Goal: Information Seeking & Learning: Learn about a topic

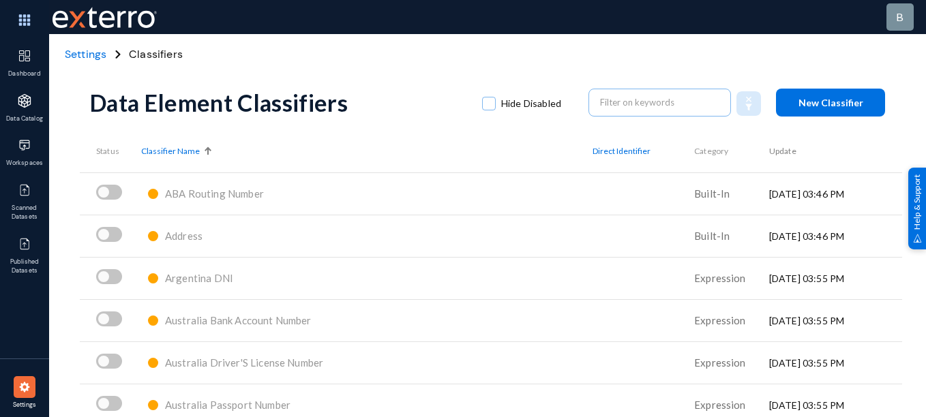
click at [86, 53] on span "Settings" at bounding box center [86, 54] width 42 height 14
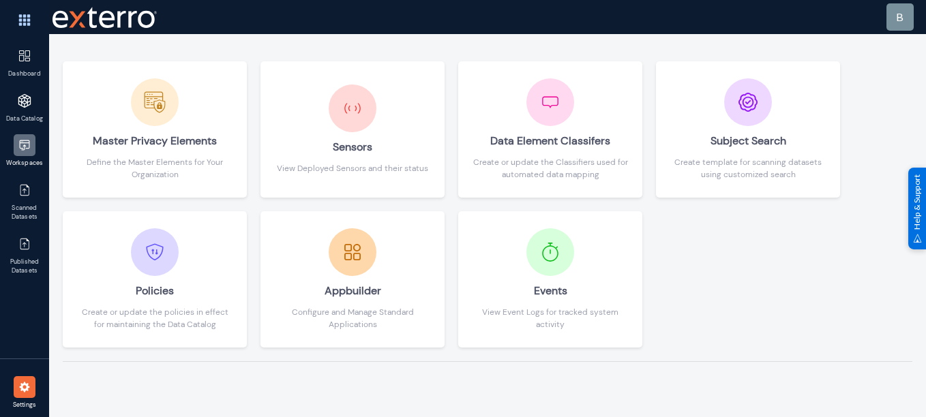
click at [33, 146] on div at bounding box center [25, 145] width 22 height 22
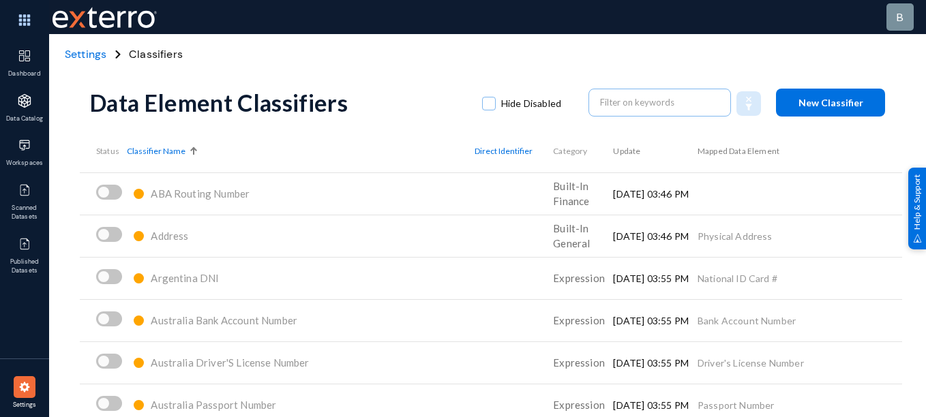
click at [87, 58] on span "Settings" at bounding box center [86, 54] width 42 height 14
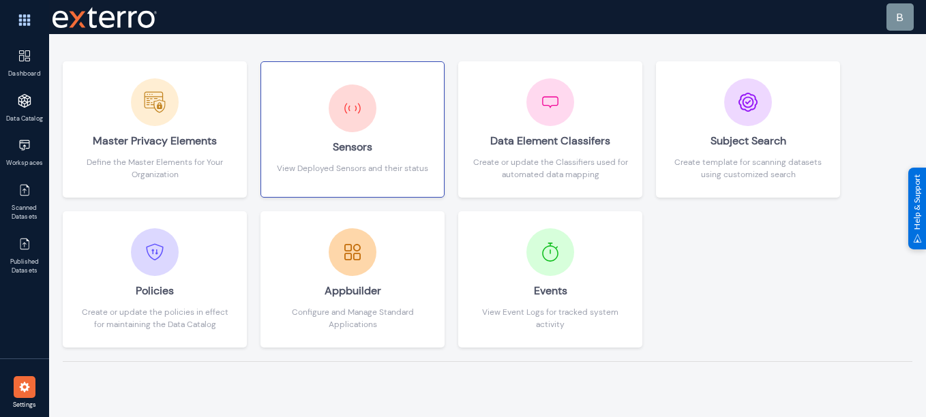
click at [316, 159] on div "Sensors" at bounding box center [352, 147] width 151 height 30
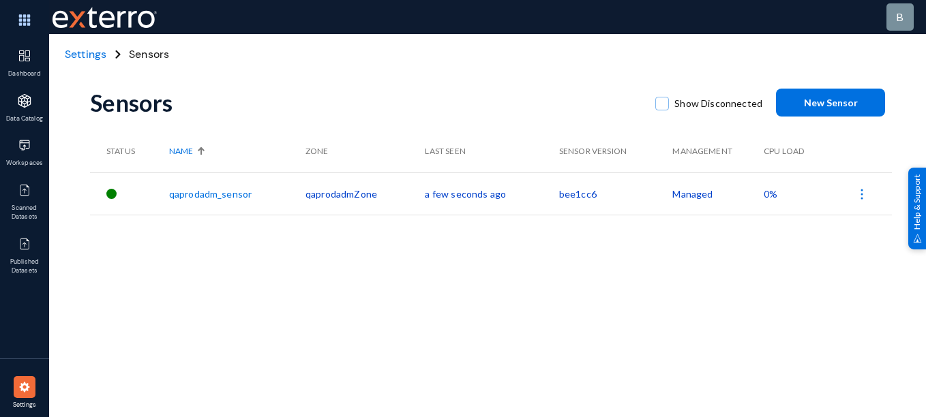
click at [85, 55] on span "Settings" at bounding box center [86, 54] width 42 height 14
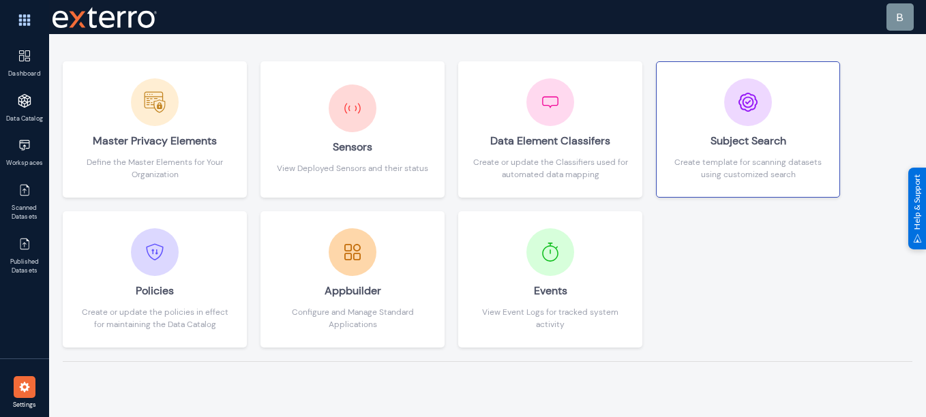
click at [741, 169] on div "Create template for scanning datasets using customized search" at bounding box center [747, 168] width 155 height 25
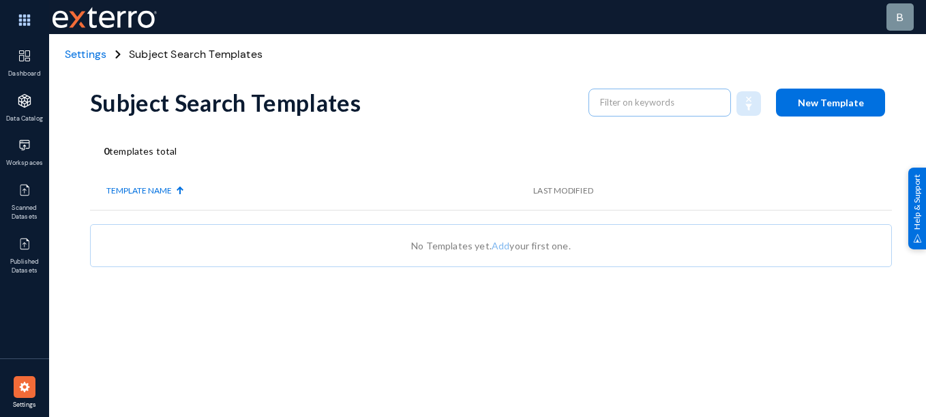
click at [92, 48] on span "Settings" at bounding box center [86, 54] width 42 height 14
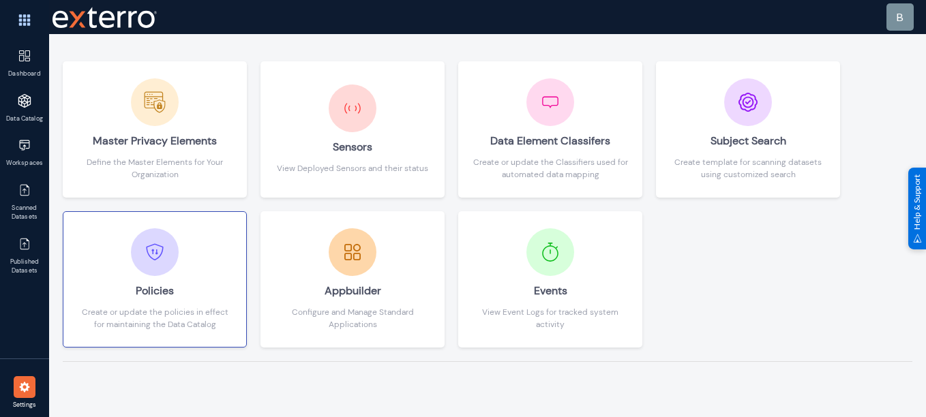
click at [196, 281] on div "Policies" at bounding box center [154, 291] width 155 height 30
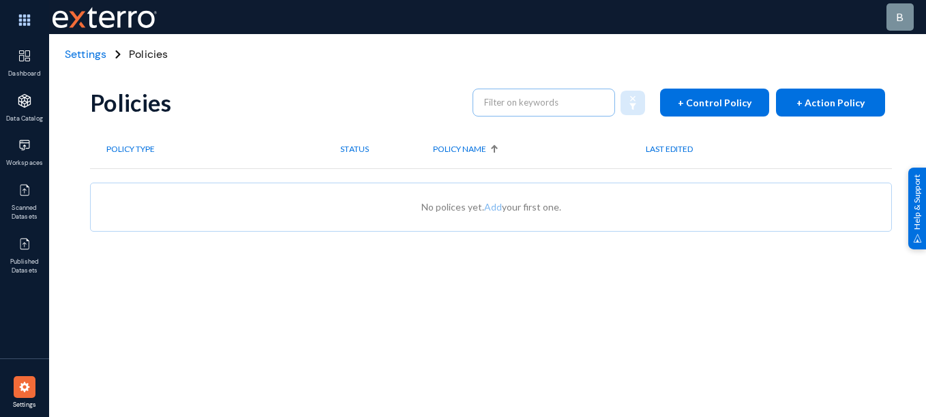
click at [84, 49] on span "Settings" at bounding box center [86, 54] width 42 height 14
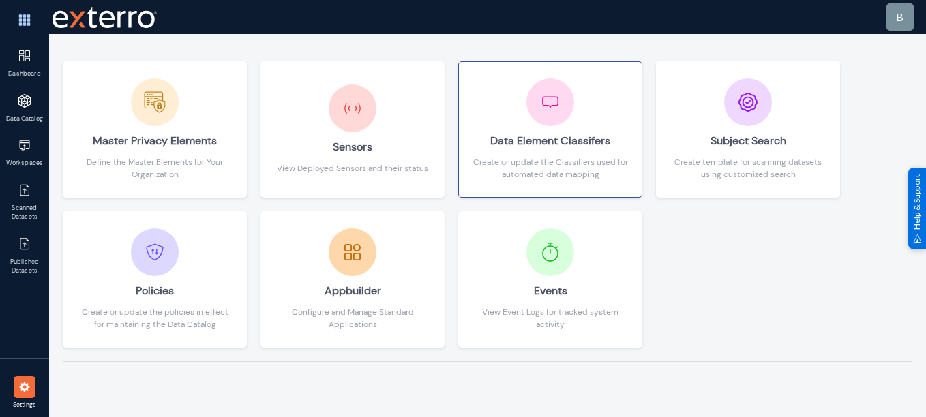
click at [546, 151] on div "Data Element Classifers" at bounding box center [549, 141] width 155 height 30
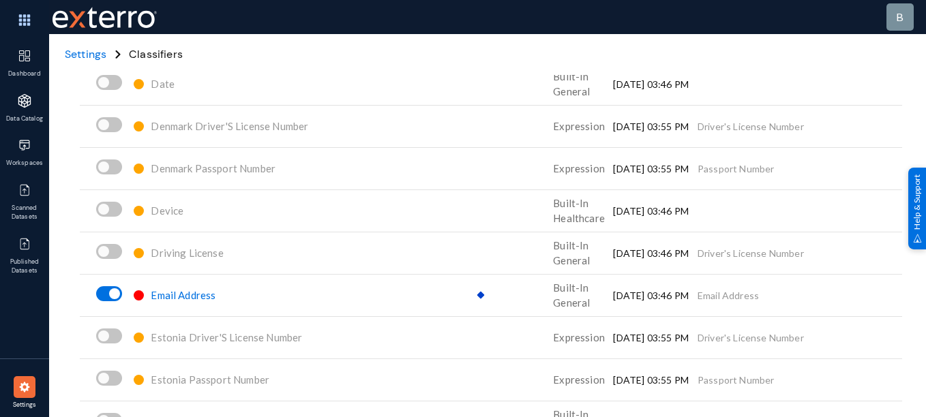
scroll to position [2053, 0]
drag, startPoint x: 765, startPoint y: 294, endPoint x: 692, endPoint y: 300, distance: 73.9
click at [692, 300] on tr "Email Address Built-In General 20 August 03:46 PM Email Address" at bounding box center [491, 295] width 822 height 42
copy tr "Email Address"
click at [91, 54] on span "Settings" at bounding box center [86, 54] width 42 height 14
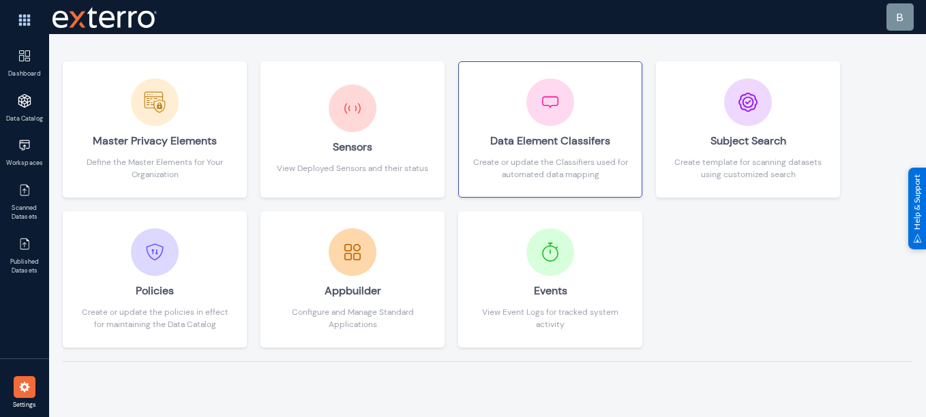
click at [580, 147] on div "Data Element Classifers" at bounding box center [549, 141] width 155 height 30
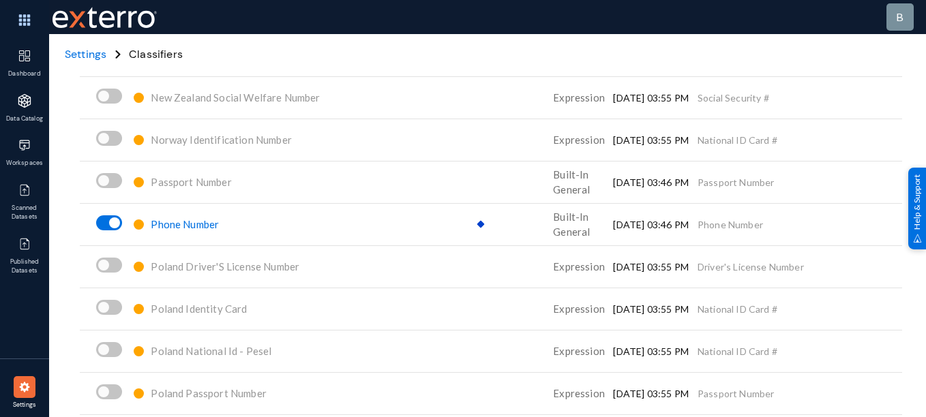
scroll to position [6044, 0]
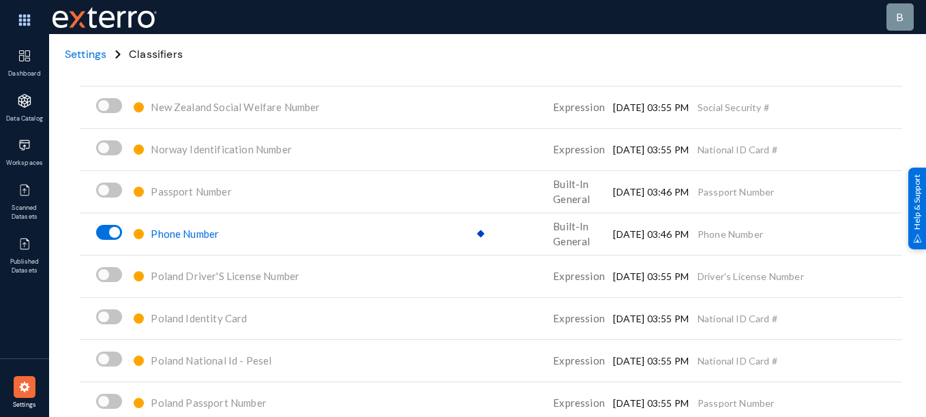
drag, startPoint x: 766, startPoint y: 230, endPoint x: 693, endPoint y: 231, distance: 72.9
click at [697, 231] on td "Phone Number" at bounding box center [799, 234] width 204 height 42
copy td "Phone Number"
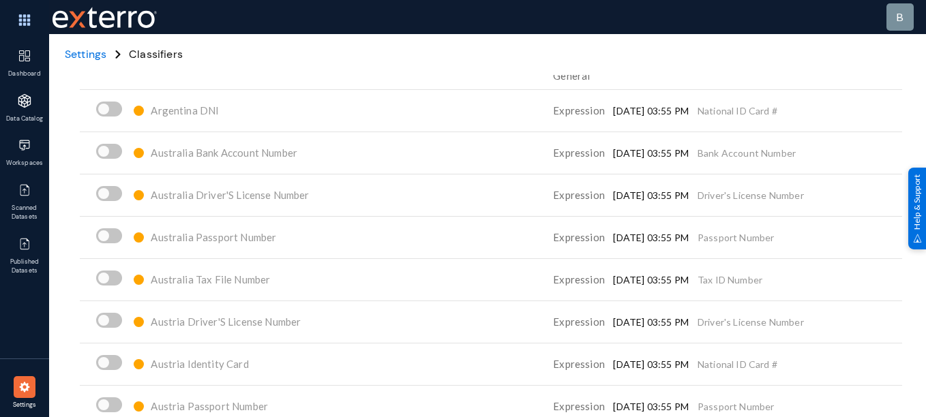
scroll to position [0, 0]
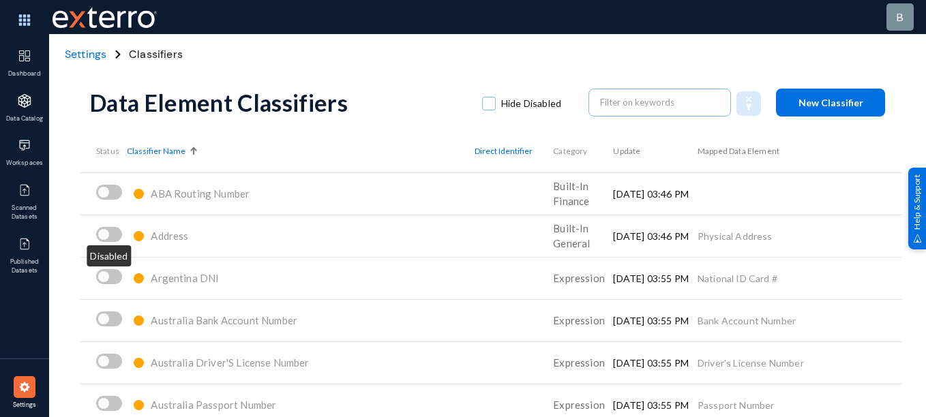
click at [110, 237] on span at bounding box center [109, 234] width 26 height 15
checkbox input "true"
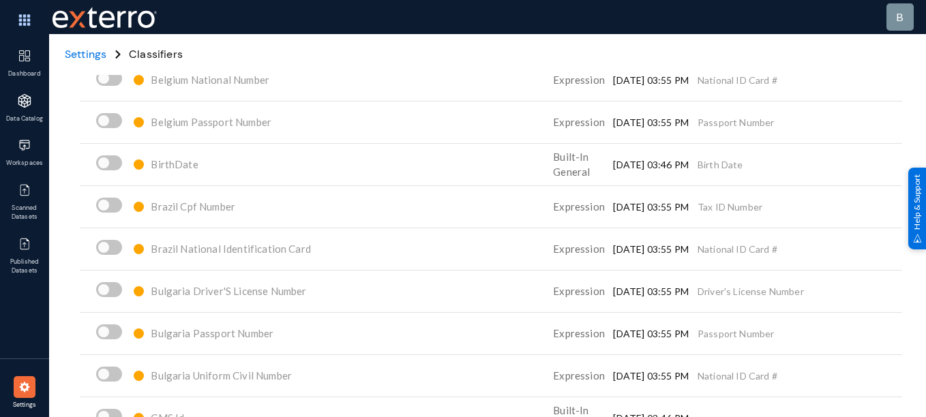
scroll to position [665, 0]
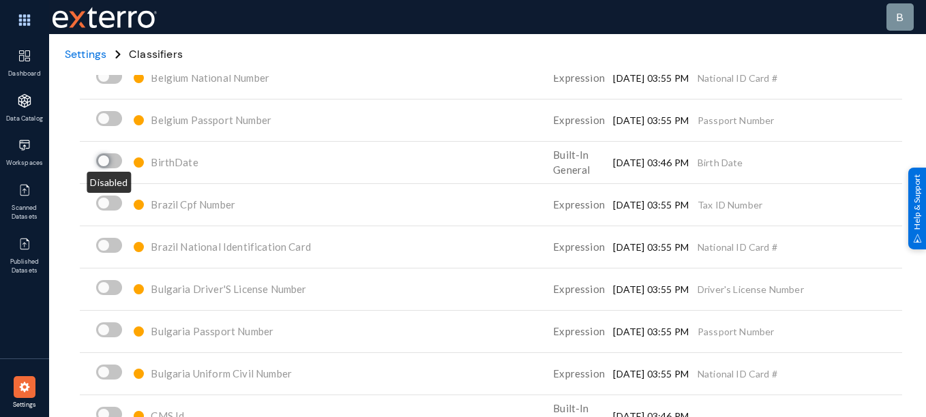
click at [106, 159] on span at bounding box center [103, 160] width 11 height 11
checkbox input "true"
click at [110, 204] on span at bounding box center [109, 203] width 26 height 15
checkbox input "true"
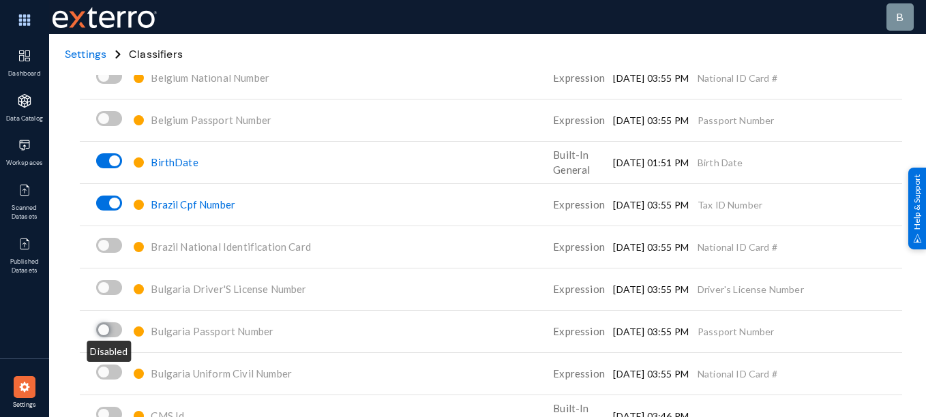
click at [108, 327] on span at bounding box center [103, 329] width 11 height 11
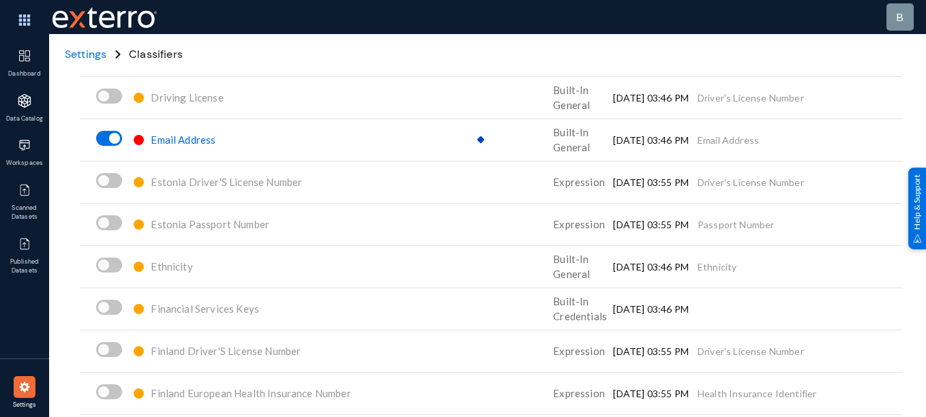
scroll to position [2371, 0]
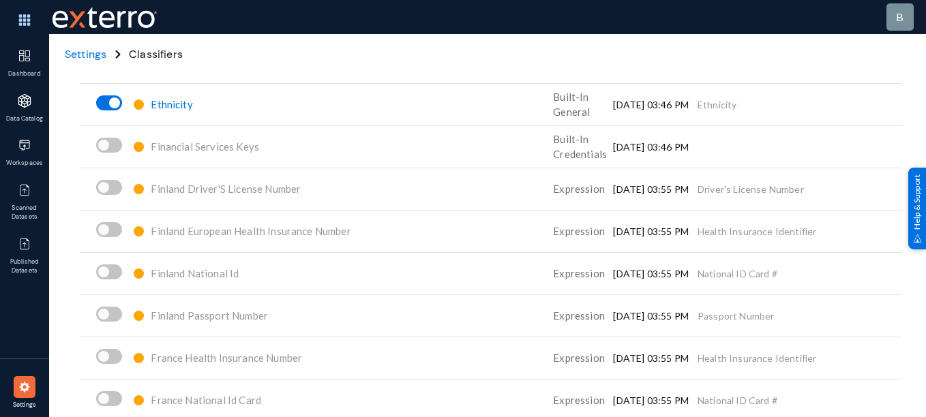
click at [110, 275] on span at bounding box center [109, 271] width 26 height 15
checkbox input "true"
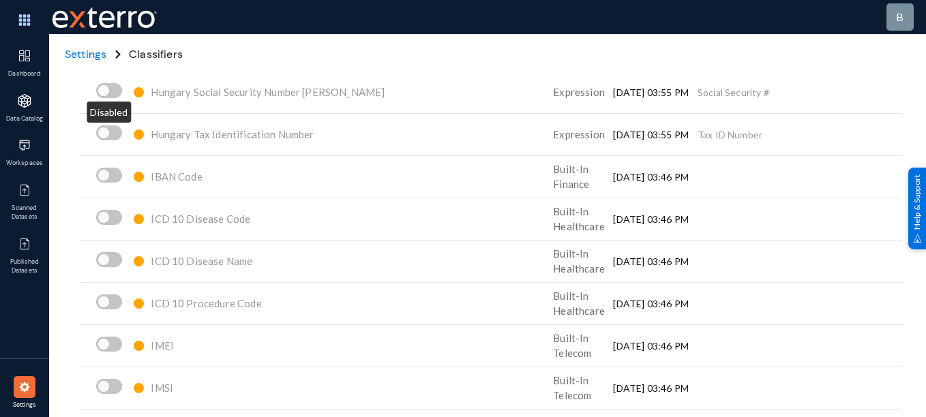
scroll to position [3402, 0]
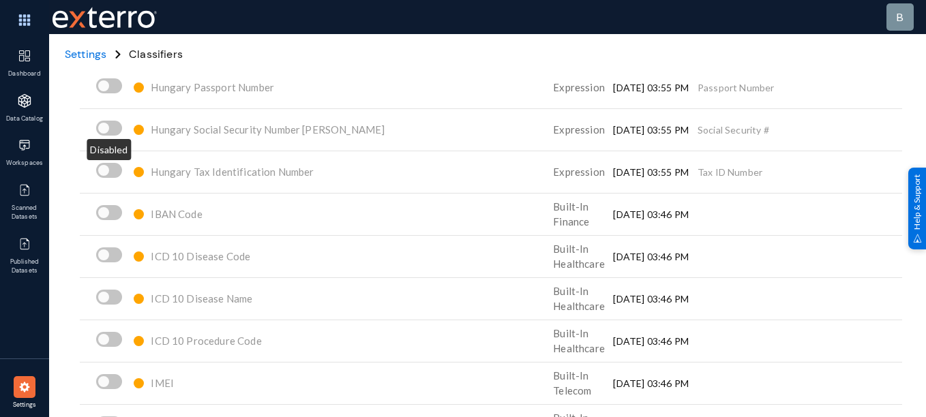
click at [114, 134] on span at bounding box center [109, 128] width 26 height 15
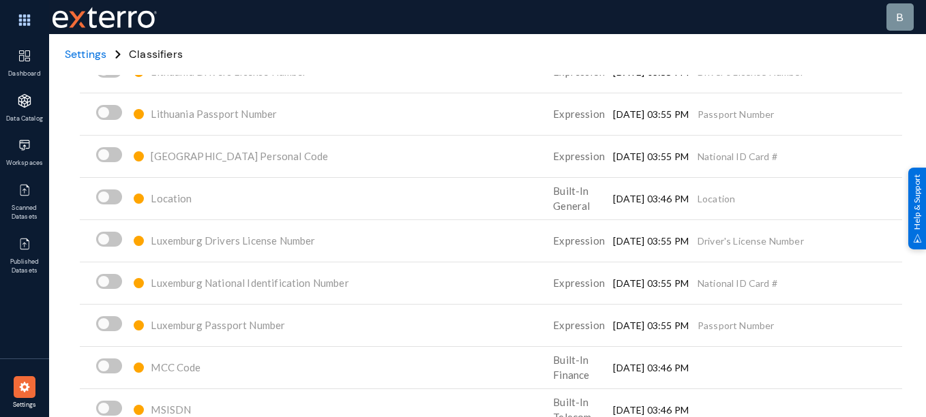
scroll to position [5563, 0]
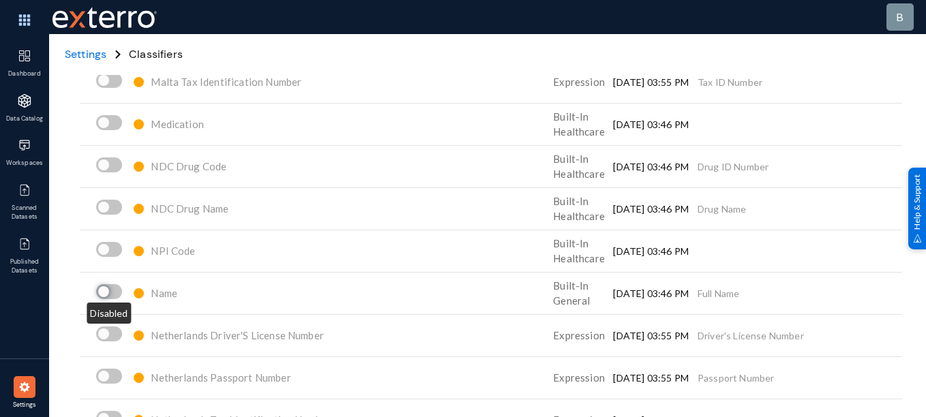
click at [108, 292] on span at bounding box center [103, 291] width 11 height 11
checkbox input "true"
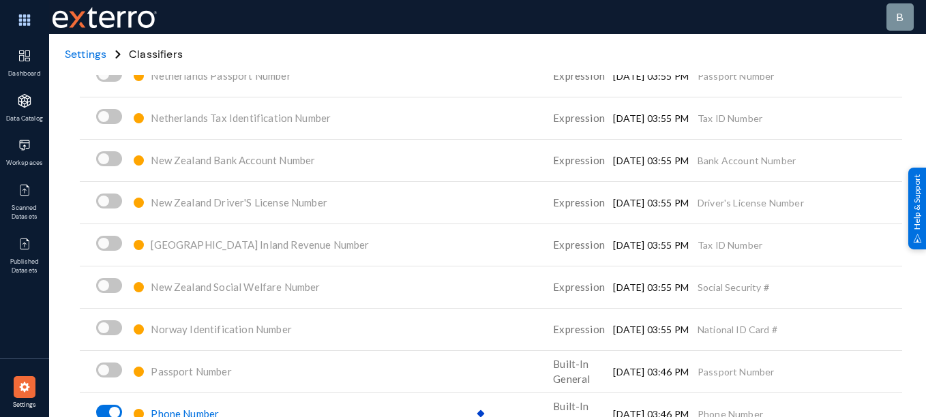
scroll to position [5916, 0]
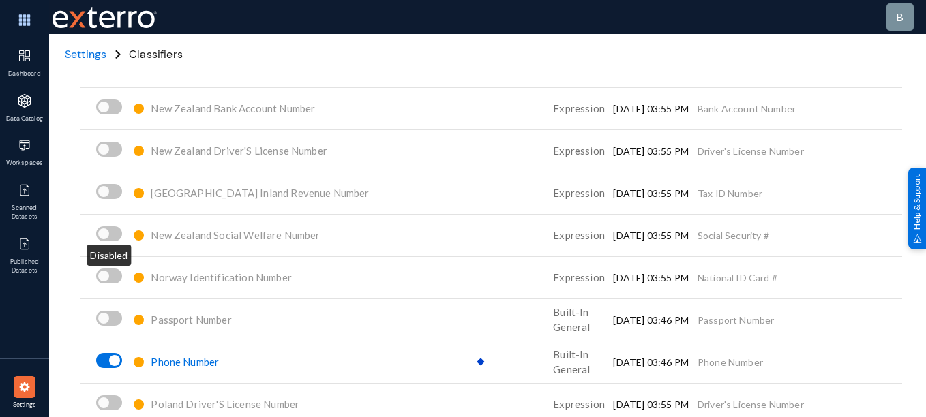
click at [110, 239] on span at bounding box center [109, 233] width 26 height 15
checkbox input "true"
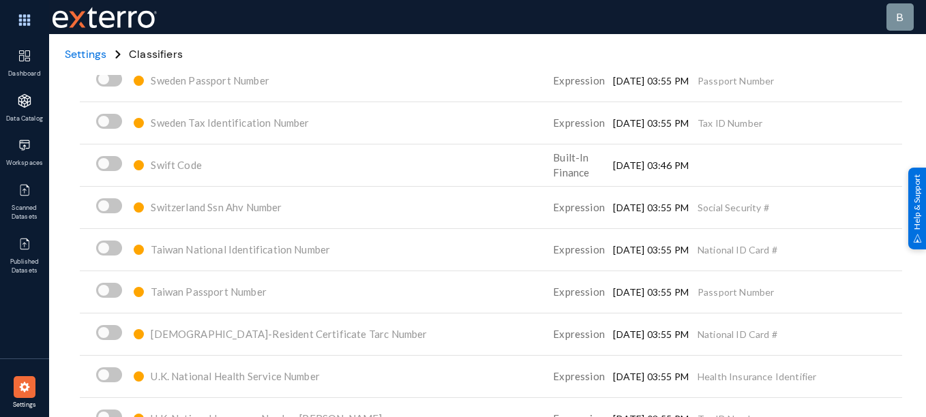
scroll to position [7464, 0]
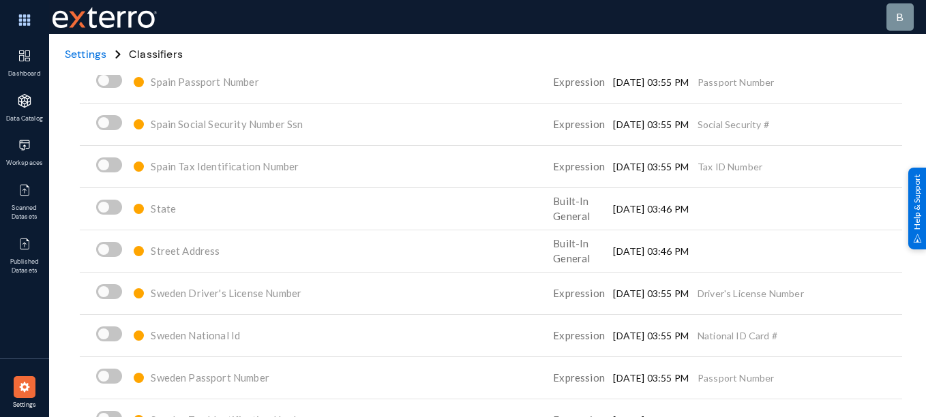
click at [169, 206] on span "State" at bounding box center [163, 208] width 25 height 12
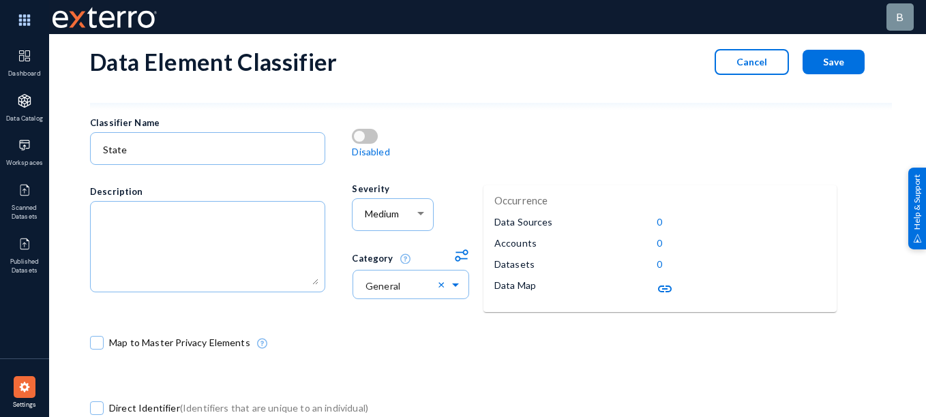
click at [367, 132] on span at bounding box center [365, 136] width 26 height 15
click at [358, 144] on input "checkbox" at bounding box center [358, 144] width 1 height 1
checkbox input "true"
click at [97, 333] on label "Map to Master Privacy Elements" at bounding box center [170, 343] width 160 height 20
click at [97, 349] on input "Map to Master Privacy Elements" at bounding box center [96, 349] width 1 height 1
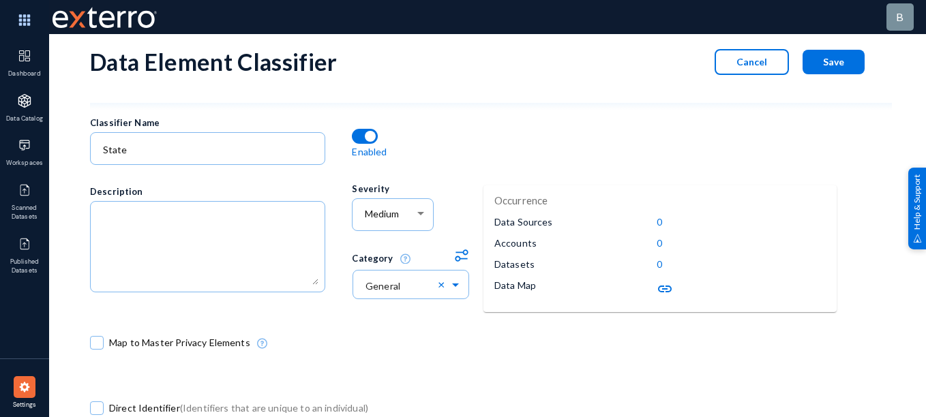
checkbox input "true"
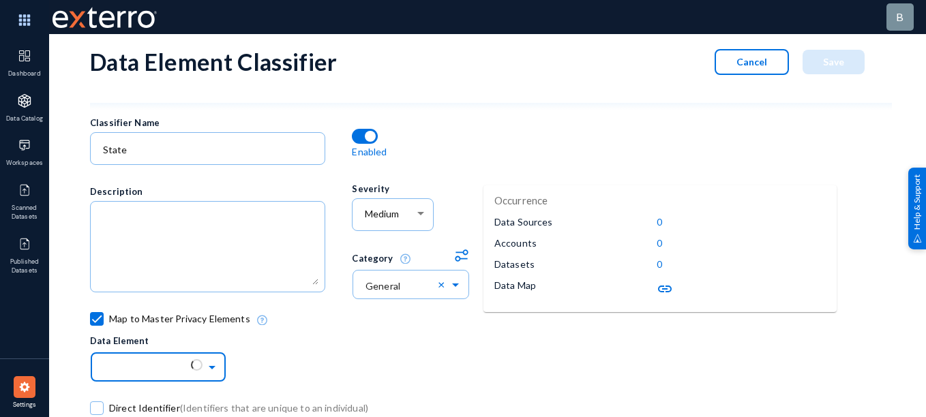
click at [121, 367] on input "text" at bounding box center [165, 366] width 123 height 23
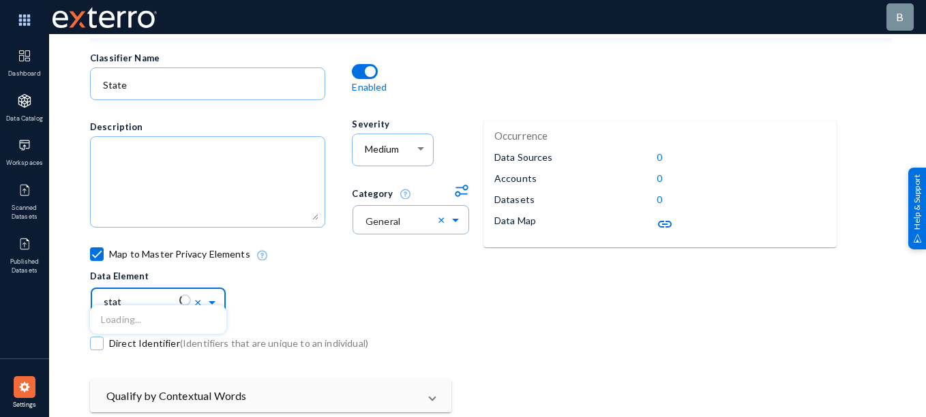
scroll to position [67, 0]
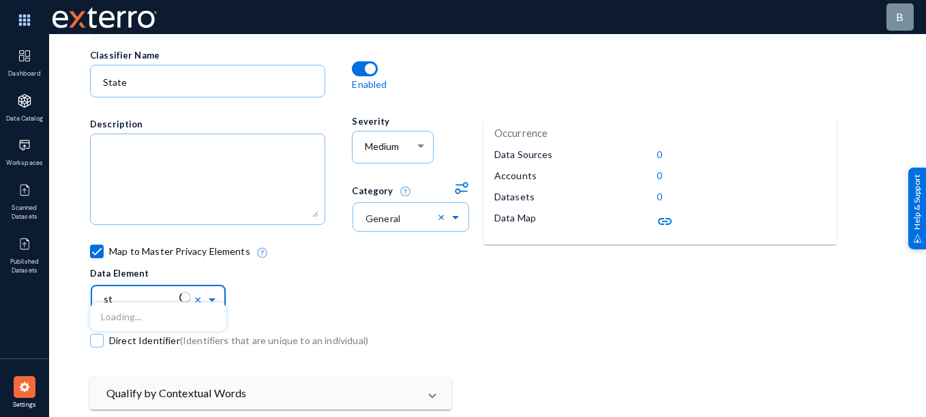
type input "s"
click at [155, 293] on input "text" at bounding box center [165, 299] width 123 height 23
click at [369, 311] on div "Direct Identifier (Identifiers that are unique to an individual)" at bounding box center [286, 343] width 393 height 65
click at [177, 311] on div "Direct Identifier (Identifiers that are unique to an individual)" at bounding box center [286, 343] width 393 height 65
click at [173, 306] on ng-select "Loading..." at bounding box center [158, 298] width 136 height 34
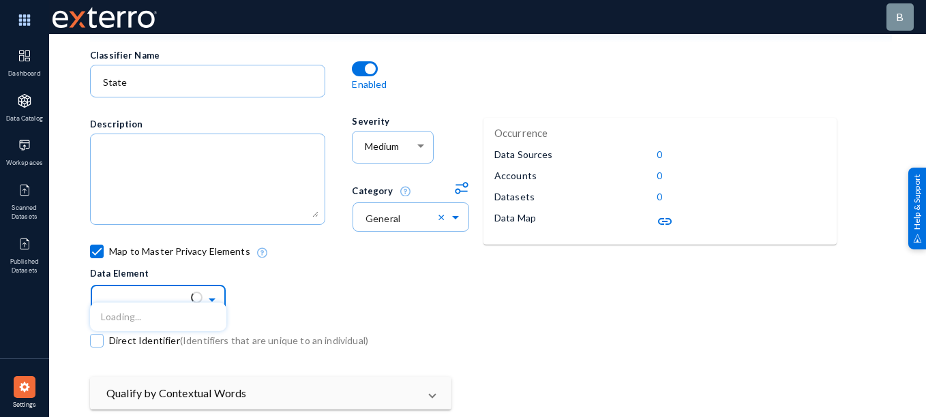
click at [142, 295] on input "text" at bounding box center [165, 299] width 123 height 23
click at [286, 282] on div "Map to Master Privacy Elements Data Element Loading..." at bounding box center [417, 277] width 654 height 65
click at [172, 305] on ng-select at bounding box center [158, 298] width 136 height 34
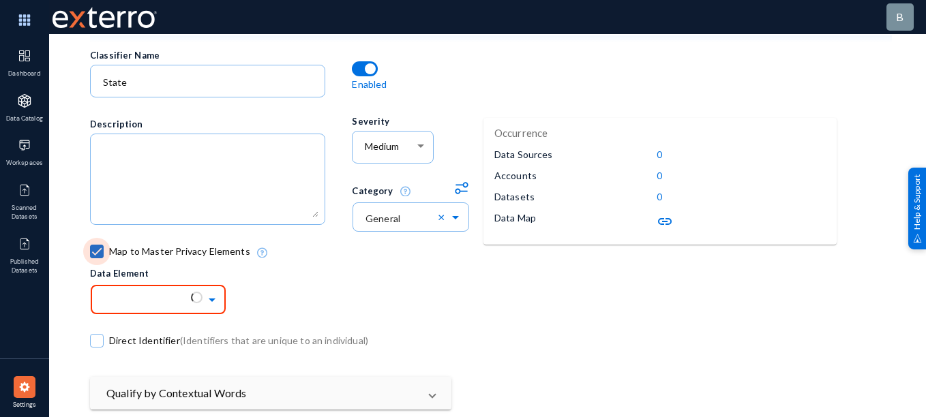
click at [97, 252] on span at bounding box center [97, 252] width 14 height 14
click at [97, 258] on input "Map to Master Privacy Elements" at bounding box center [96, 258] width 1 height 1
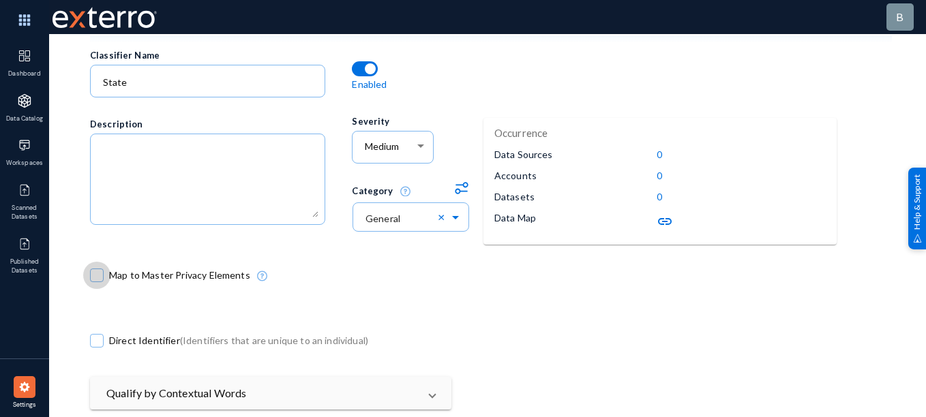
click at [95, 279] on span at bounding box center [97, 276] width 14 height 14
click at [96, 281] on input "Map to Master Privacy Elements" at bounding box center [96, 281] width 1 height 1
checkbox input "true"
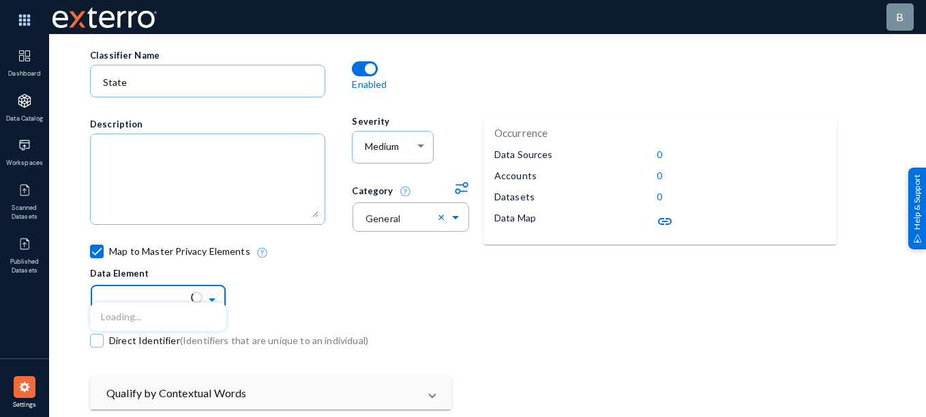
click at [179, 301] on ng-select "Loading..." at bounding box center [158, 298] width 136 height 34
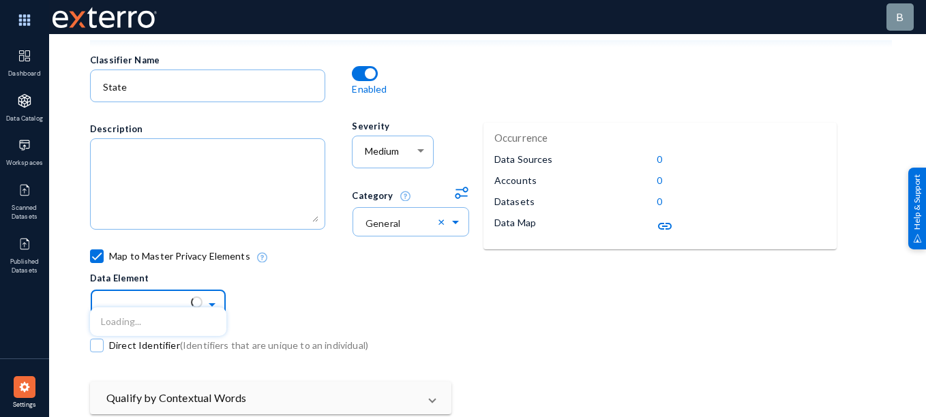
scroll to position [62, 0]
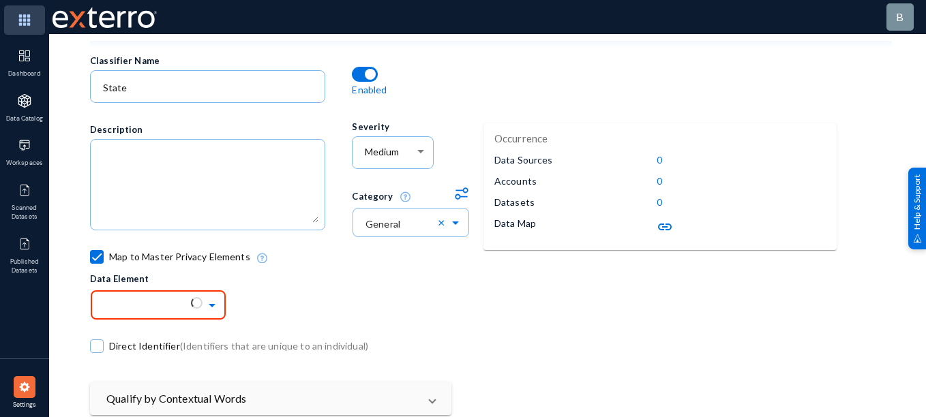
click at [16, 25] on img at bounding box center [24, 19] width 41 height 29
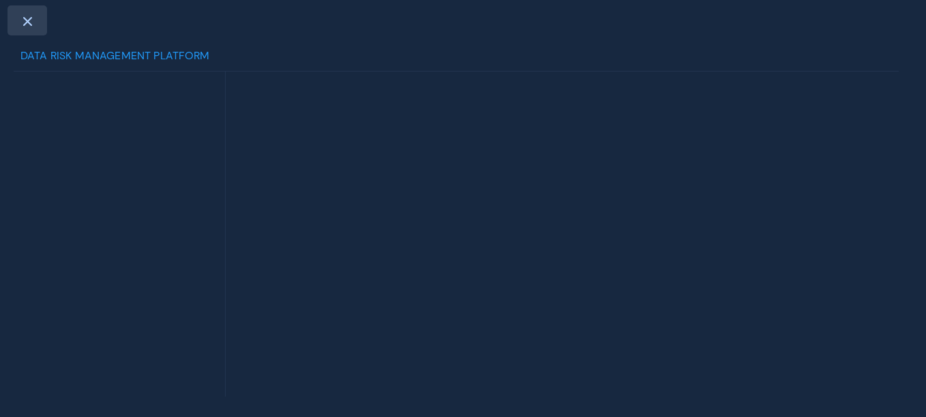
click at [28, 30] on div at bounding box center [27, 20] width 40 height 30
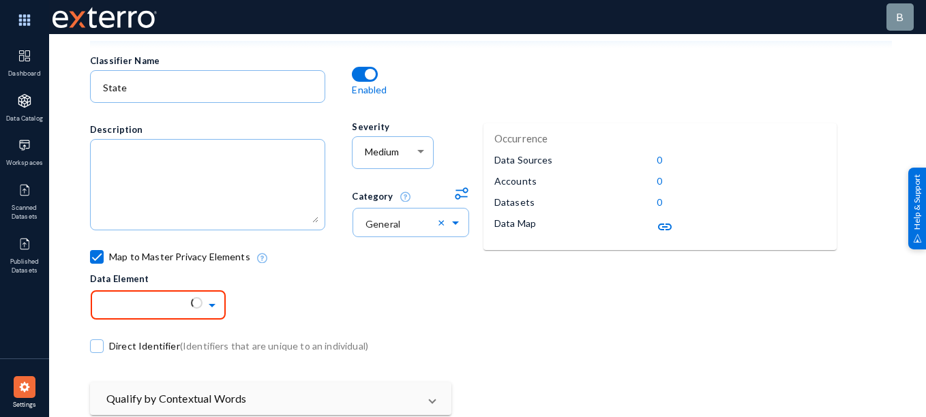
scroll to position [0, 0]
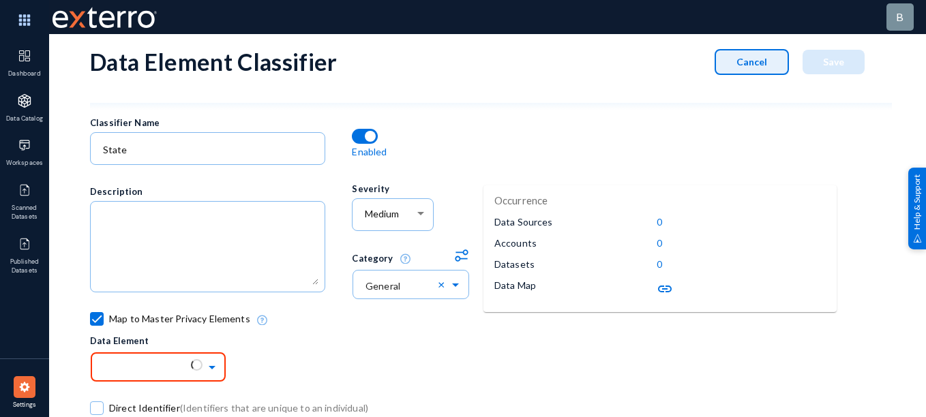
click at [758, 67] on button "Cancel" at bounding box center [751, 62] width 74 height 26
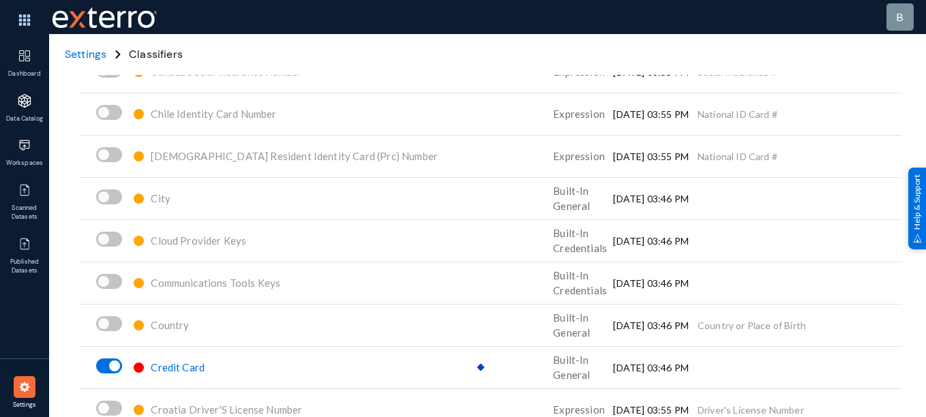
scroll to position [1334, 0]
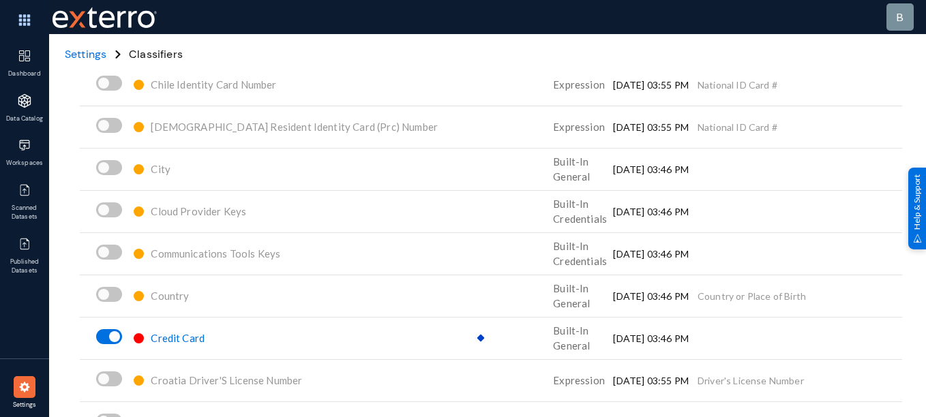
click at [89, 53] on span "Settings" at bounding box center [86, 54] width 42 height 14
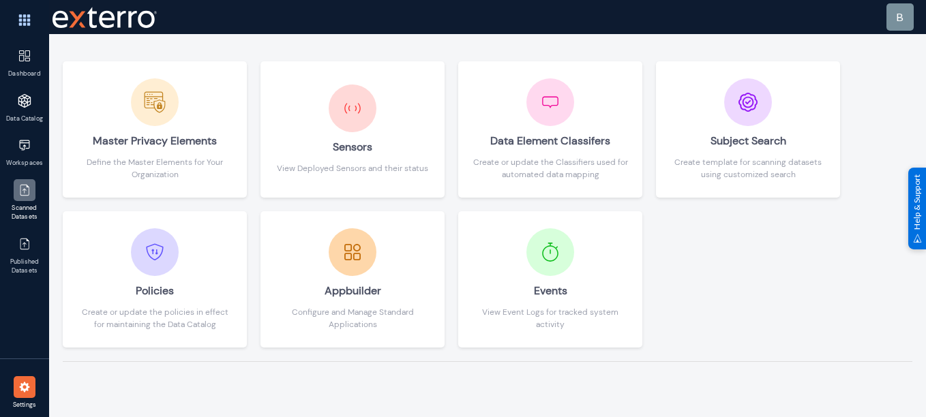
click at [27, 188] on img at bounding box center [25, 190] width 14 height 14
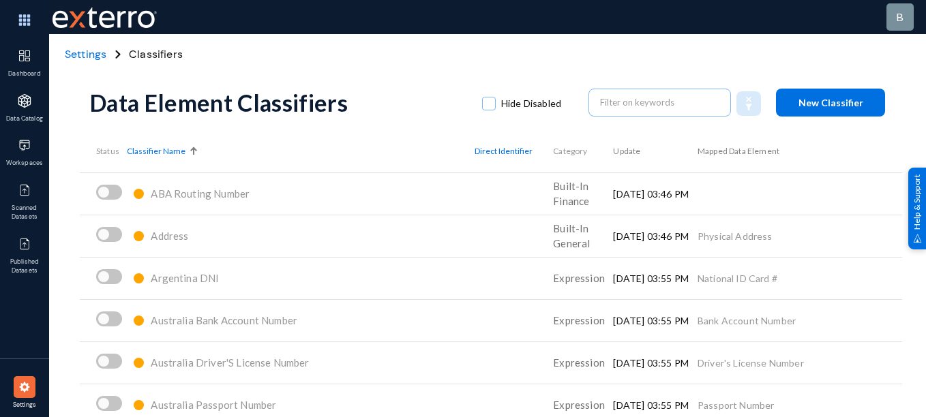
click at [95, 51] on span "Settings" at bounding box center [86, 54] width 42 height 14
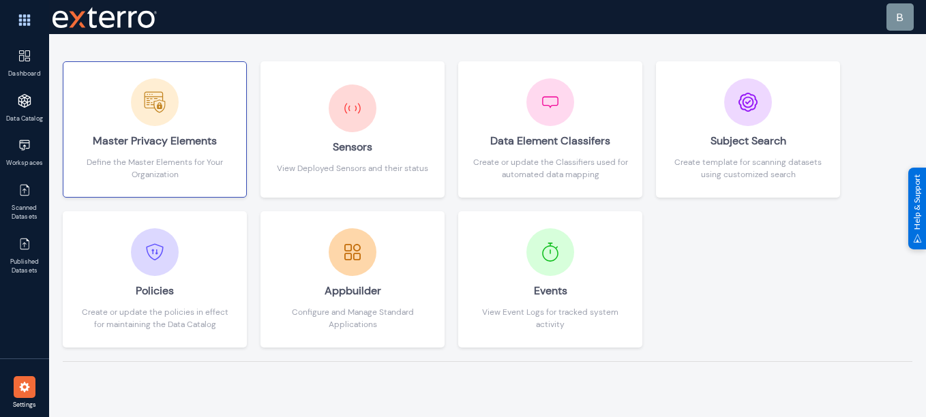
click at [203, 189] on button "Master Privacy Elements Define the Master Elements for Your Organization" at bounding box center [155, 129] width 184 height 136
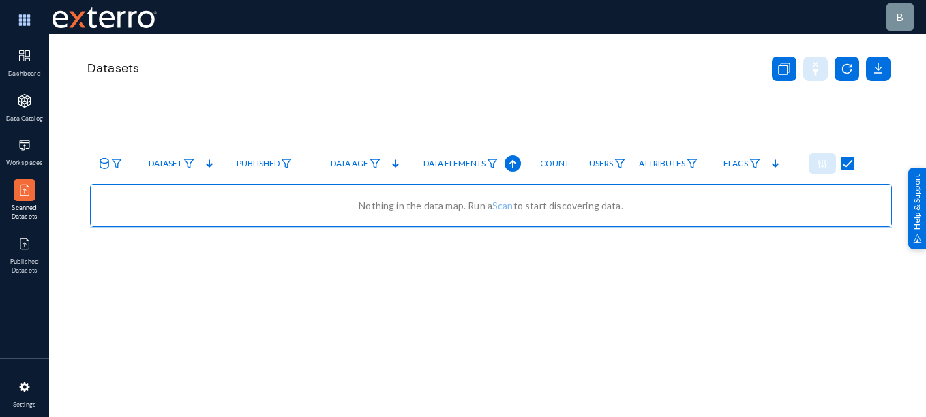
click at [18, 189] on img at bounding box center [25, 190] width 14 height 14
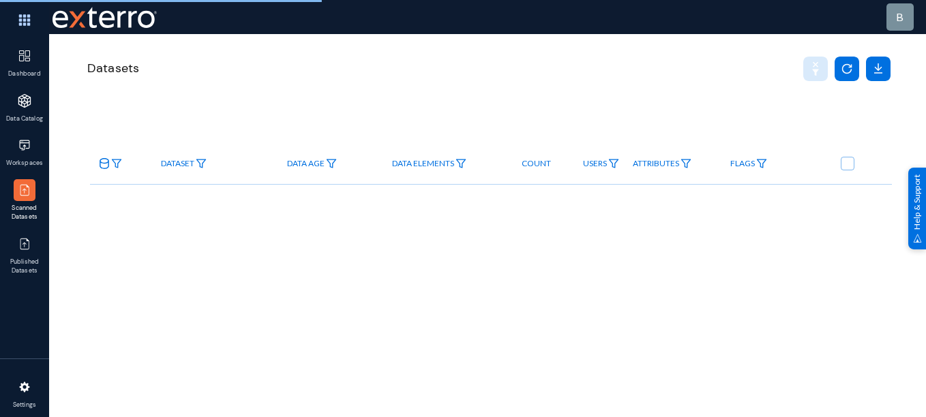
checkbox input "true"
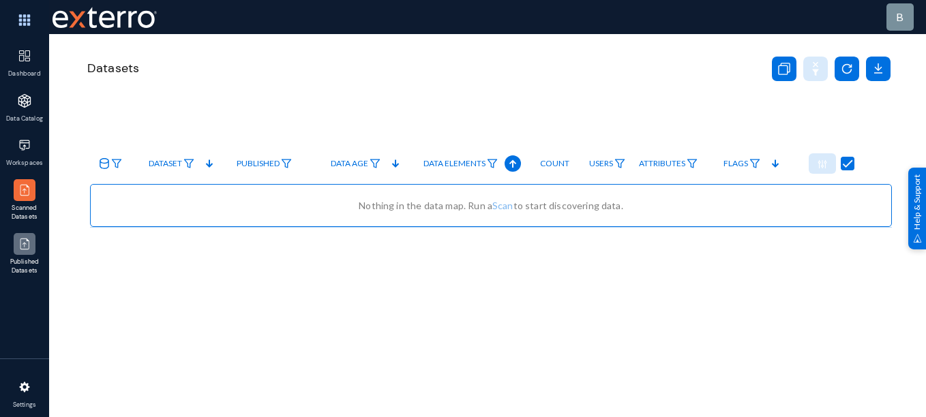
click at [28, 254] on div at bounding box center [25, 244] width 22 height 22
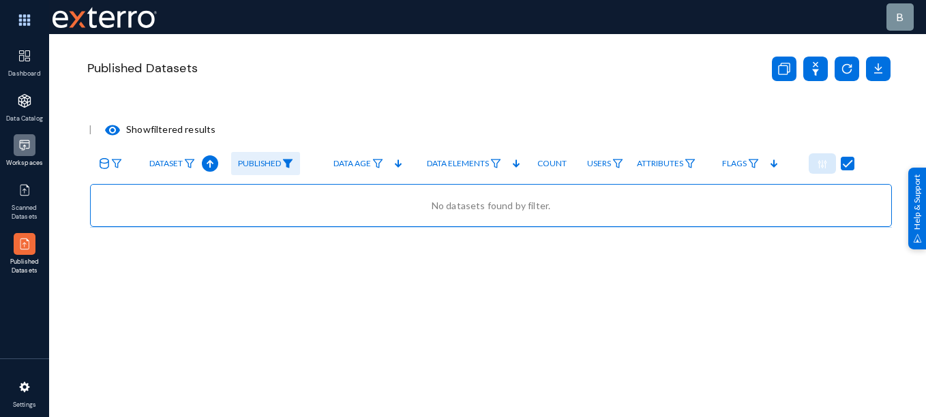
click at [29, 138] on div at bounding box center [25, 145] width 22 height 22
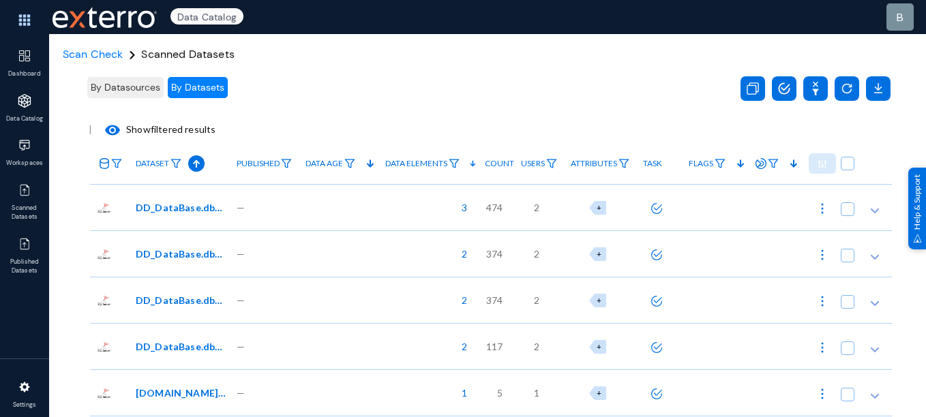
click at [373, 204] on div at bounding box center [339, 207] width 80 height 46
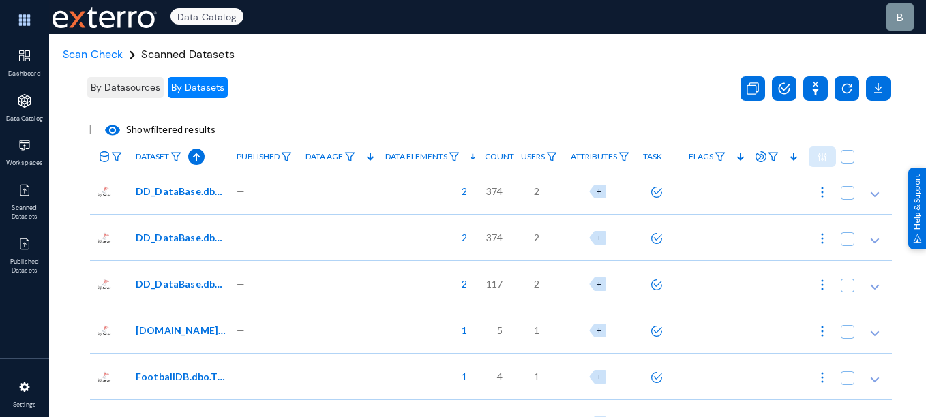
scroll to position [324, 0]
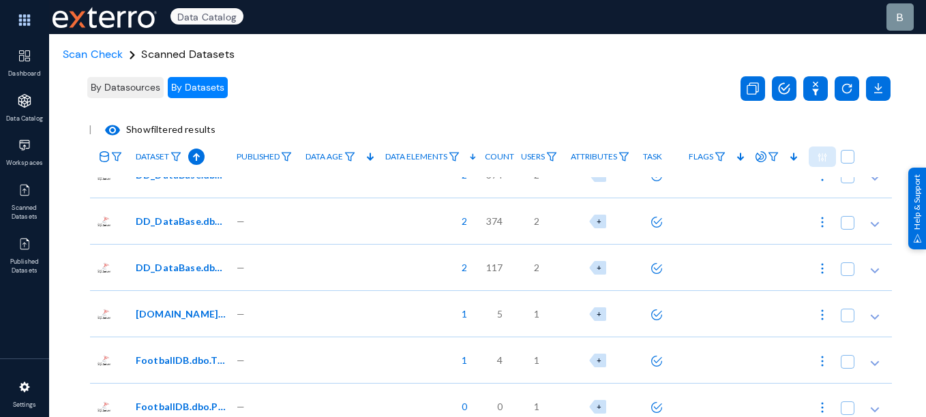
click at [353, 236] on div at bounding box center [339, 221] width 80 height 46
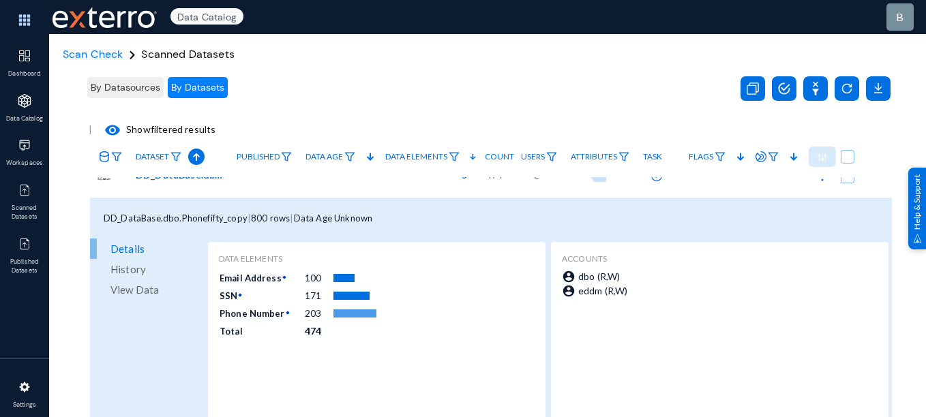
scroll to position [0, 0]
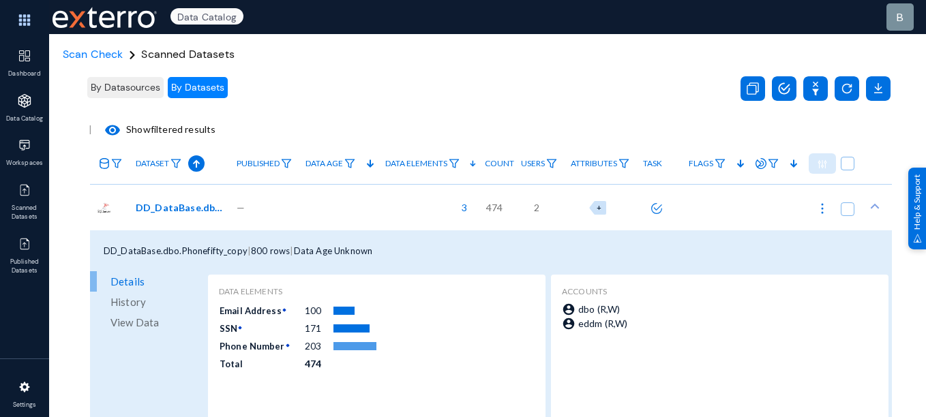
click at [123, 85] on span "By Datasources" at bounding box center [126, 87] width 70 height 12
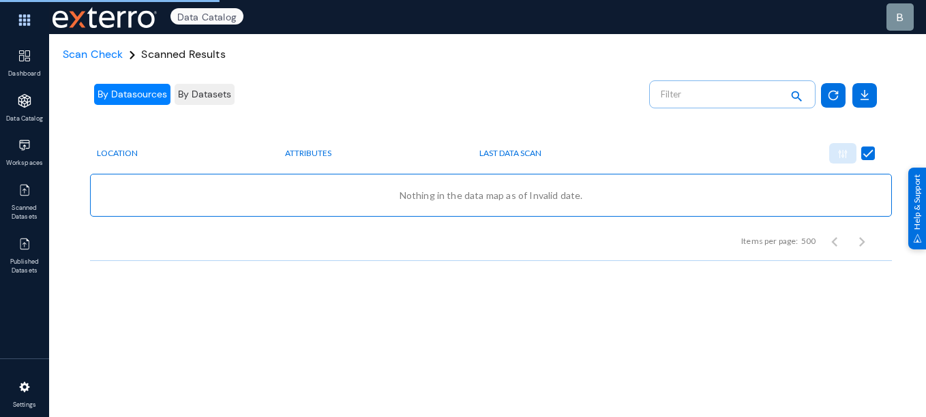
checkbox input "false"
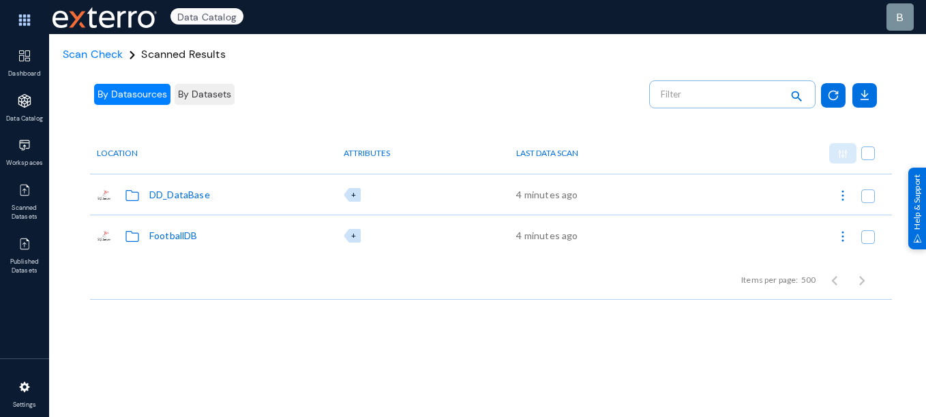
click at [193, 199] on div "DD_DataBase" at bounding box center [179, 194] width 61 height 14
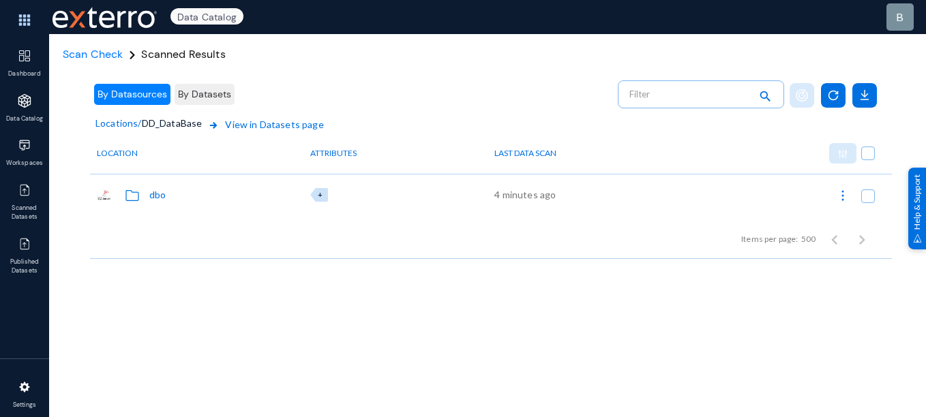
click at [164, 198] on div "dbo" at bounding box center [157, 194] width 16 height 14
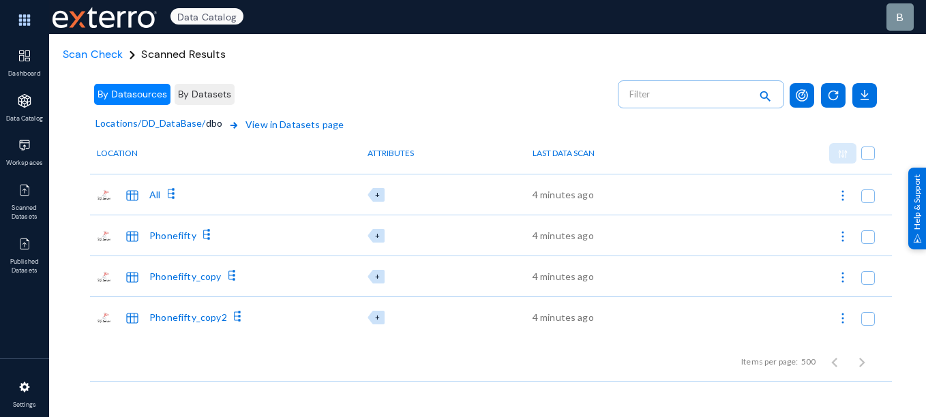
click at [293, 128] on span "View in Datasets page" at bounding box center [285, 133] width 118 height 33
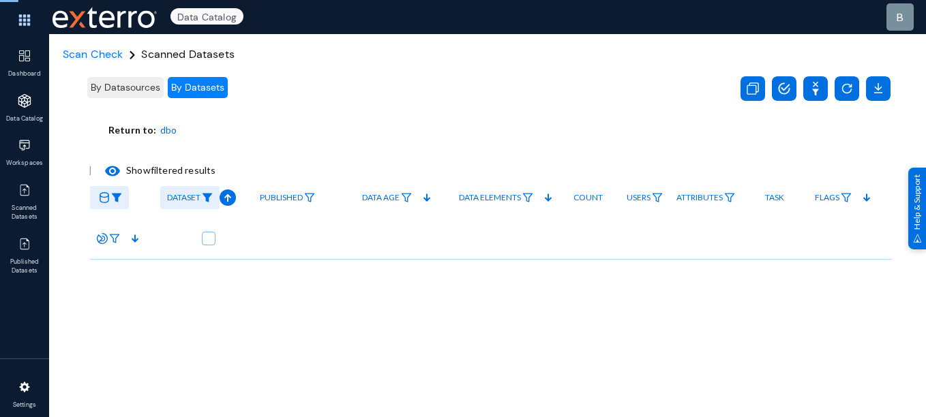
checkbox input "true"
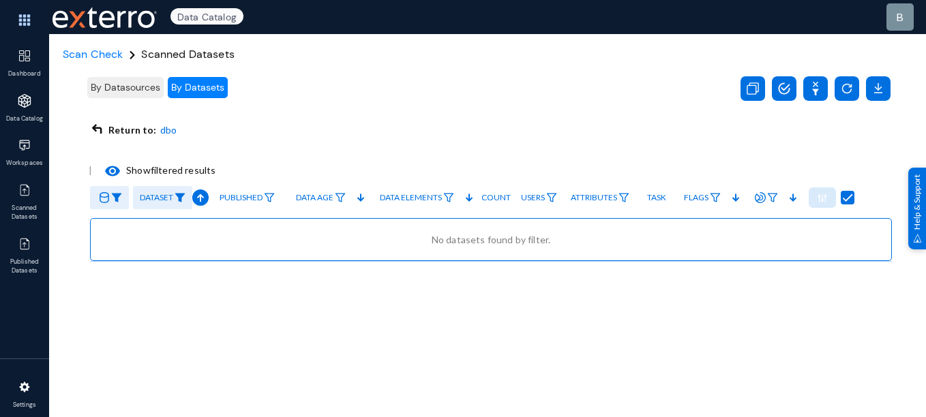
click at [165, 199] on span "Dataset" at bounding box center [156, 198] width 33 height 10
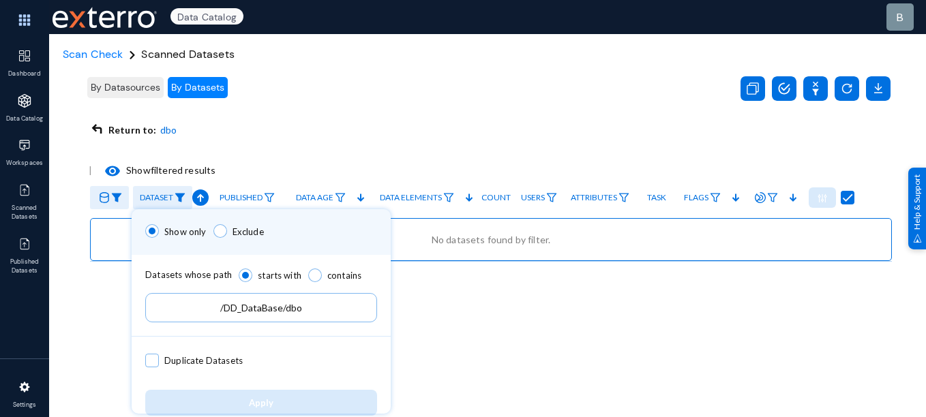
click at [314, 140] on div at bounding box center [463, 208] width 926 height 417
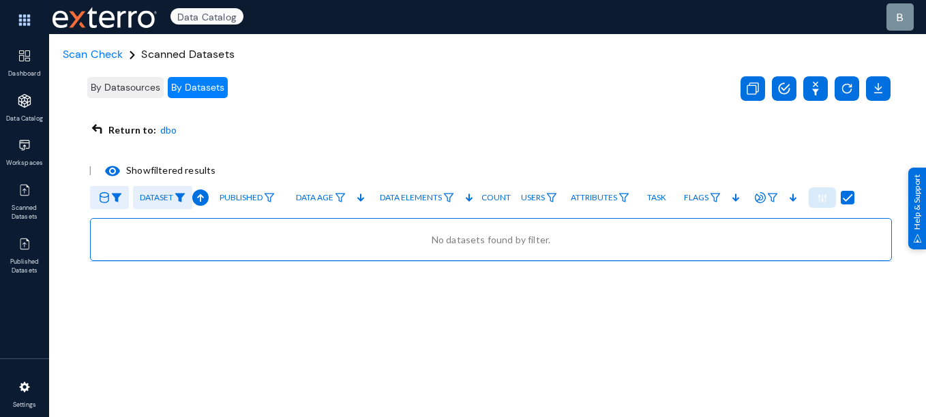
click at [100, 129] on icon at bounding box center [97, 129] width 10 height 11
click at [153, 126] on div "Return to:" at bounding box center [125, 130] width 72 height 14
click at [163, 127] on span "dbo" at bounding box center [168, 139] width 16 height 33
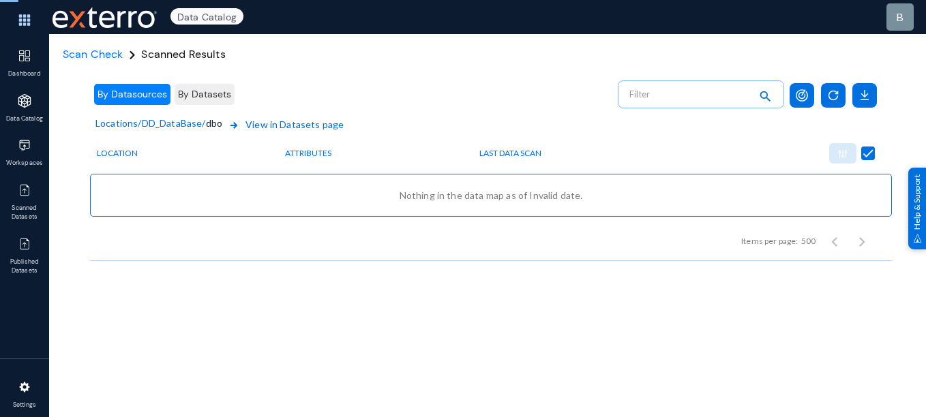
checkbox input "false"
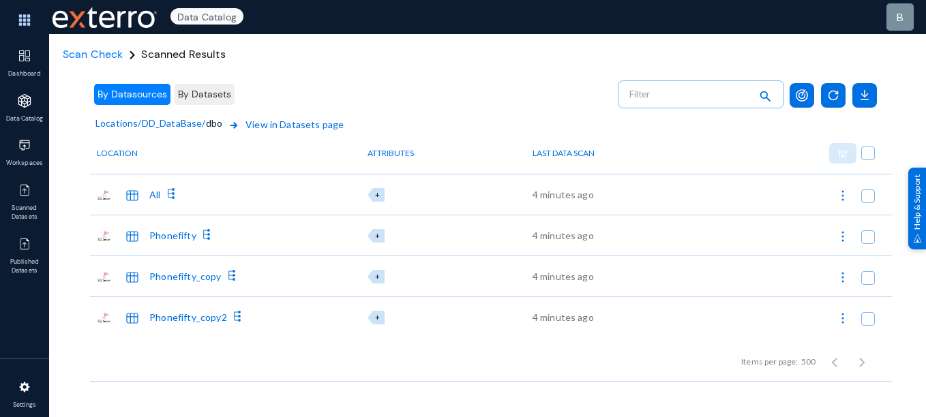
click at [284, 123] on span "View in Datasets page" at bounding box center [285, 133] width 118 height 33
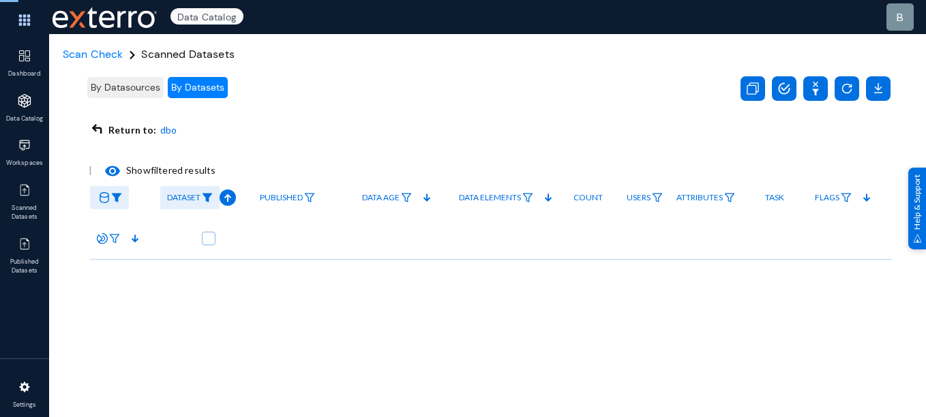
checkbox input "true"
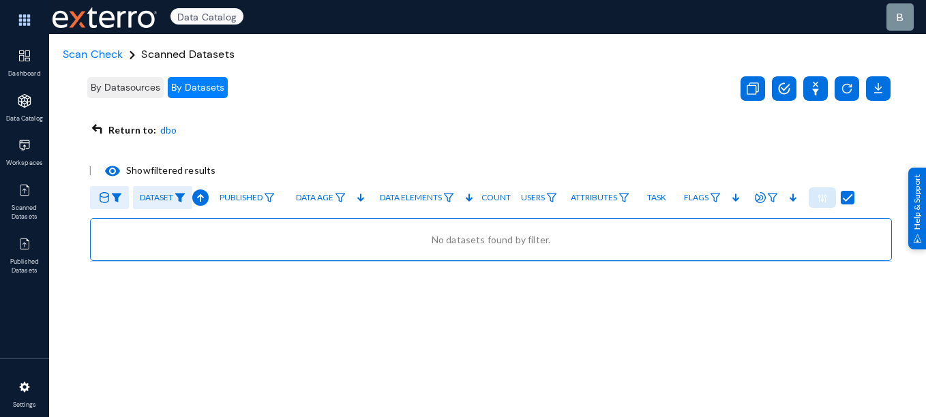
click at [134, 92] on span "By Datasources" at bounding box center [126, 87] width 70 height 12
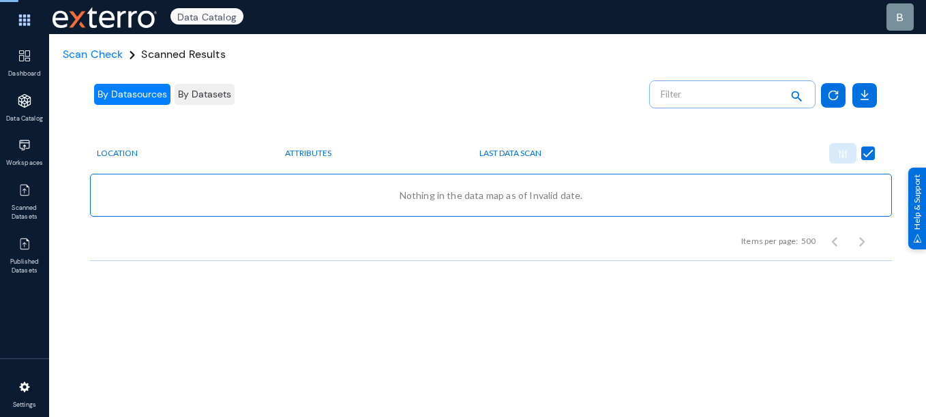
checkbox input "false"
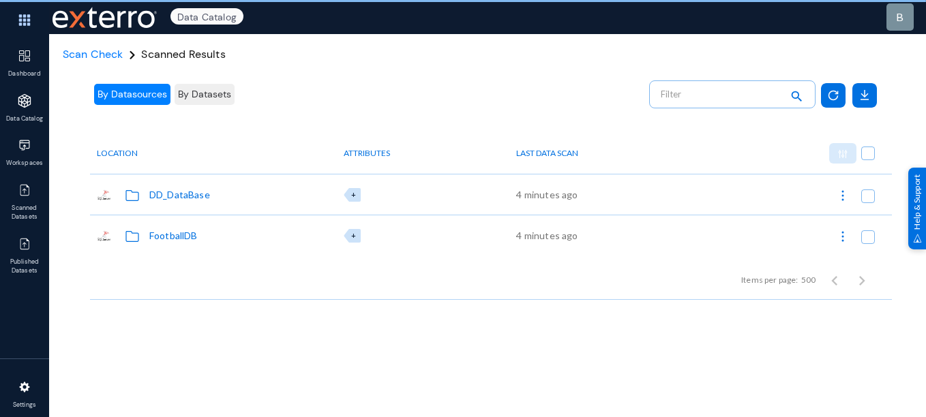
click at [207, 94] on span "By Datasets" at bounding box center [204, 94] width 53 height 12
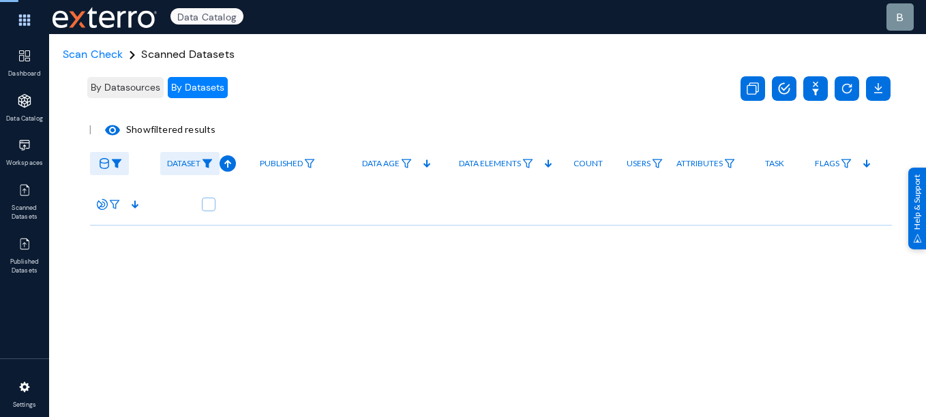
checkbox input "true"
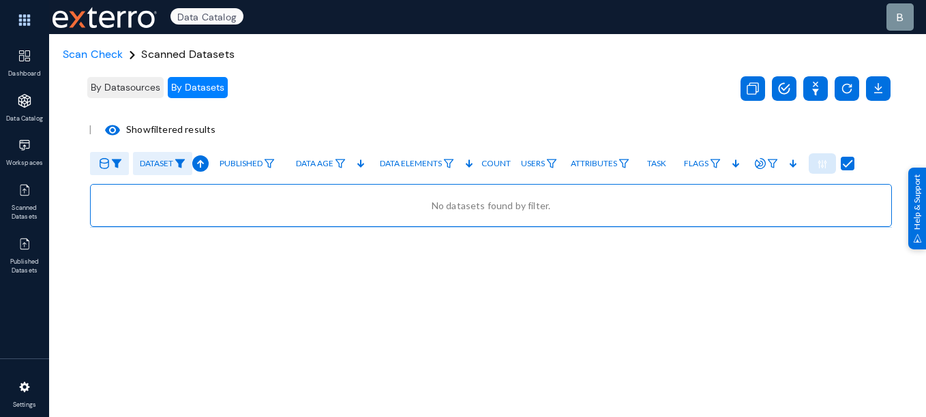
click at [183, 163] on img at bounding box center [179, 164] width 11 height 10
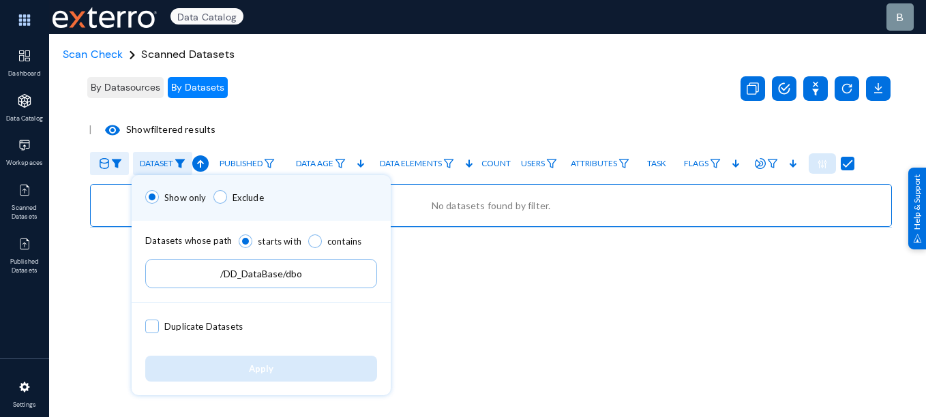
click at [217, 272] on input "/DD_DataBase/dbo" at bounding box center [261, 273] width 232 height 29
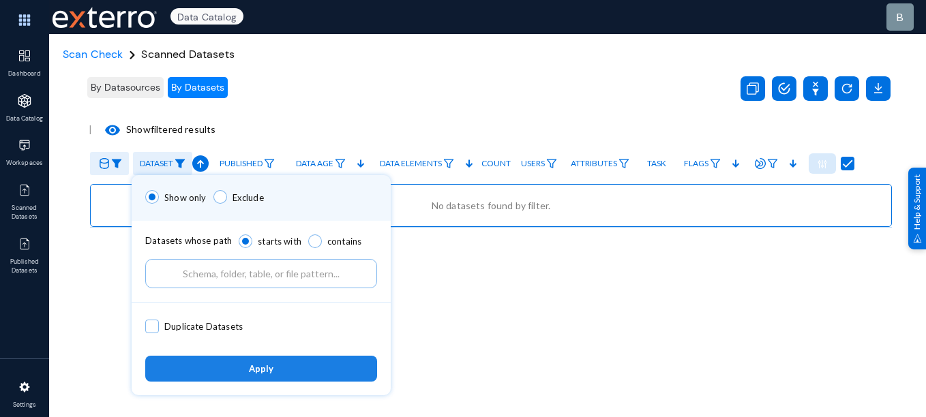
click at [237, 364] on button "Apply" at bounding box center [261, 368] width 232 height 25
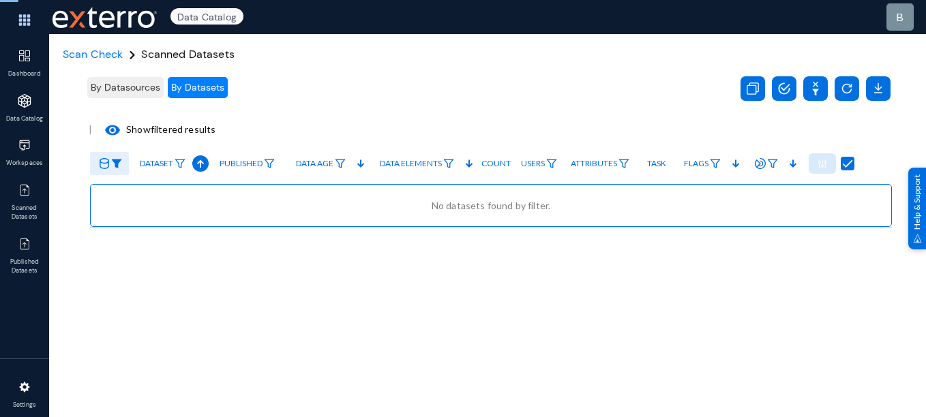
checkbox input "false"
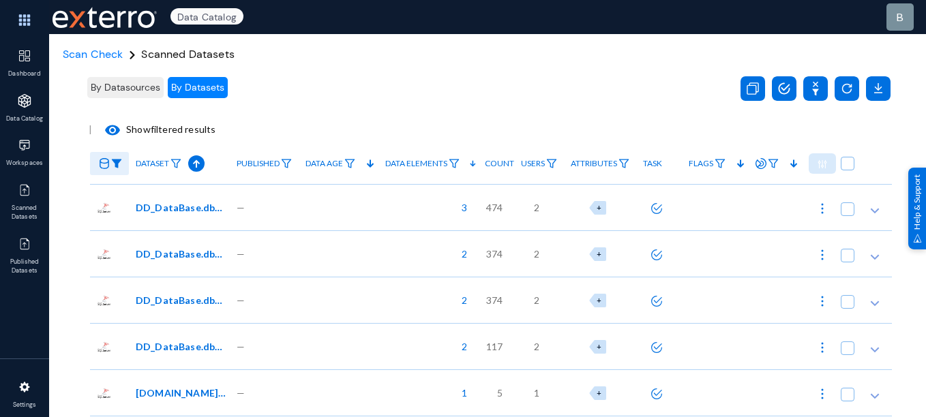
click at [89, 61] on div "Scan Check Scanned Datasets" at bounding box center [145, 54] width 179 height 16
click at [89, 59] on span "Scan Check" at bounding box center [93, 54] width 61 height 14
